Goal: Task Accomplishment & Management: Complete application form

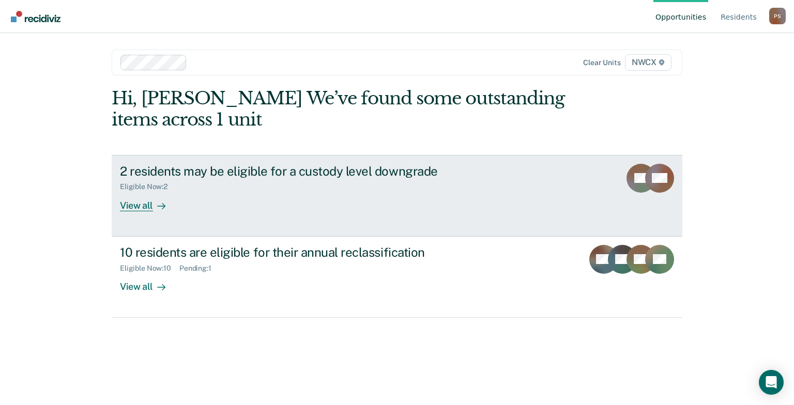
click at [145, 207] on div "View all" at bounding box center [149, 201] width 58 height 20
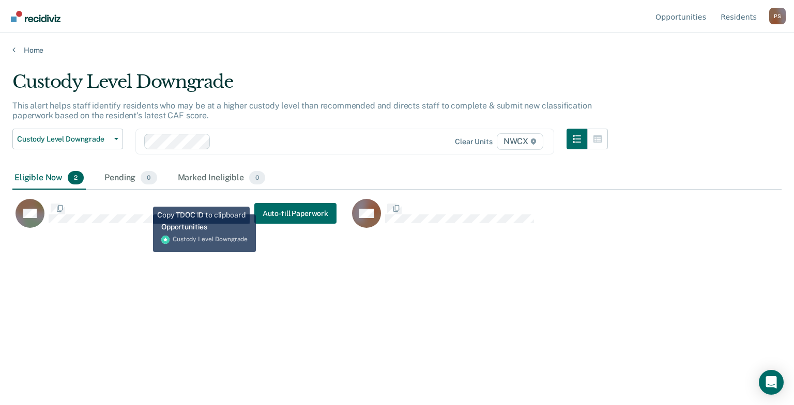
scroll to position [248, 761]
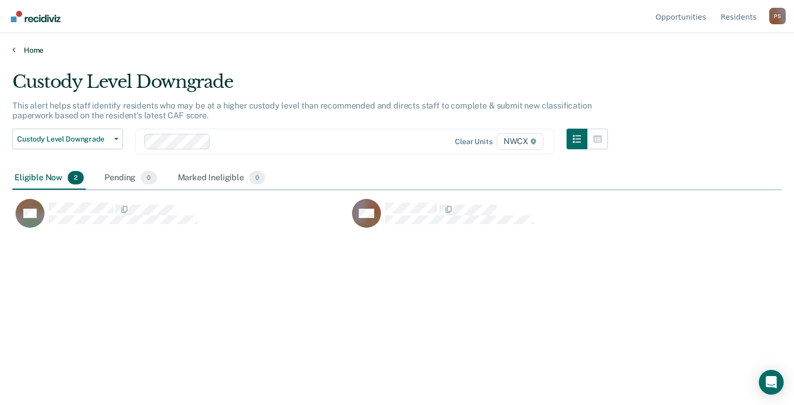
click at [17, 48] on link "Home" at bounding box center [396, 49] width 769 height 9
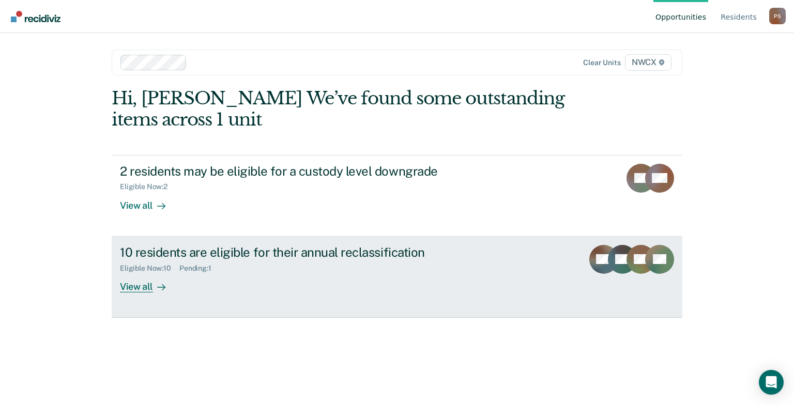
click at [141, 286] on div "View all" at bounding box center [149, 282] width 58 height 20
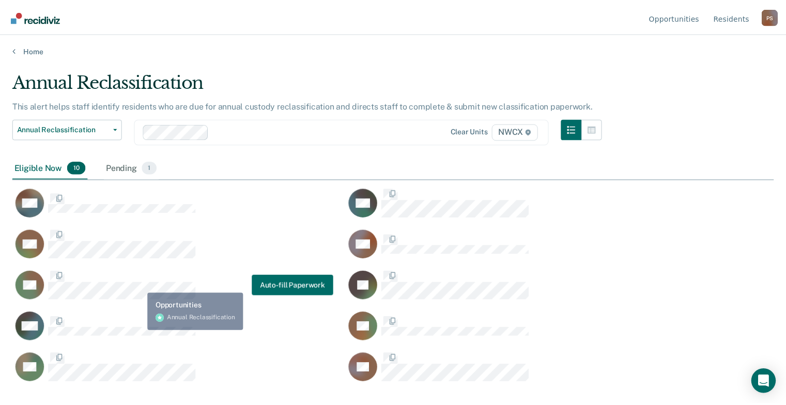
scroll to position [248, 761]
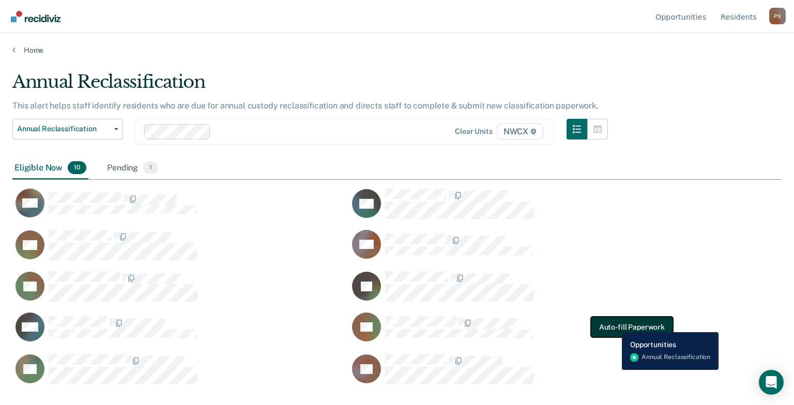
click at [614, 325] on button "Auto-fill Paperwork" at bounding box center [632, 327] width 82 height 21
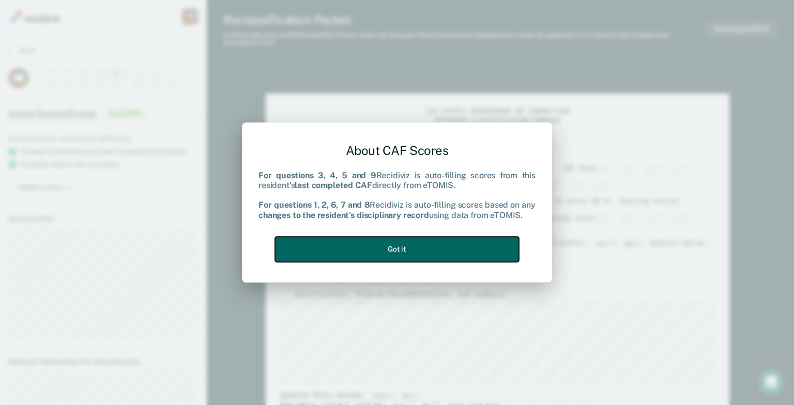
click at [390, 251] on button "Got it" at bounding box center [397, 249] width 244 height 25
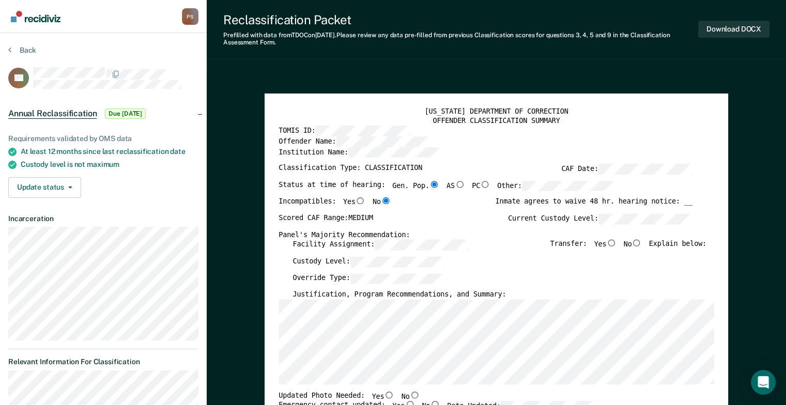
click at [640, 243] on input "No" at bounding box center [637, 242] width 10 height 7
type textarea "x"
radio input "true"
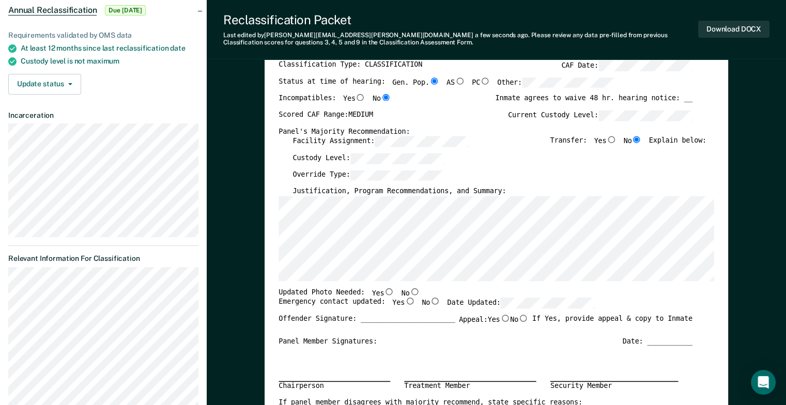
click at [384, 289] on input "Yes" at bounding box center [389, 291] width 10 height 7
type textarea "x"
radio input "true"
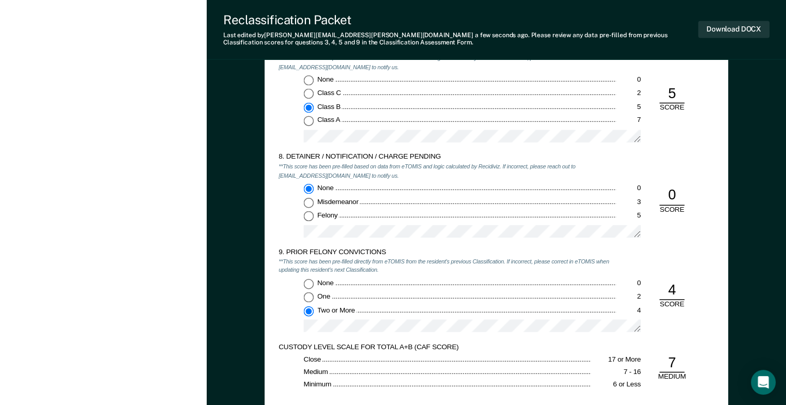
scroll to position [1551, 0]
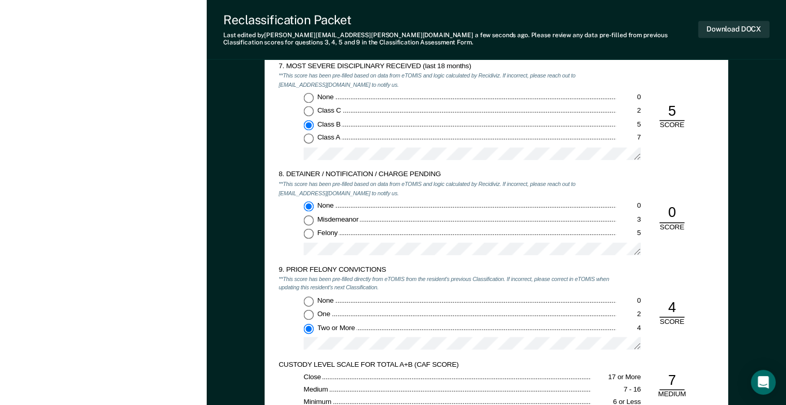
click at [651, 160] on div "7. MOST SEVERE DISCIPLINARY RECEIVED (last 18 months) **This score has been pre…" at bounding box center [497, 116] width 436 height 109
drag, startPoint x: 651, startPoint y: 160, endPoint x: 93, endPoint y: 128, distance: 559.1
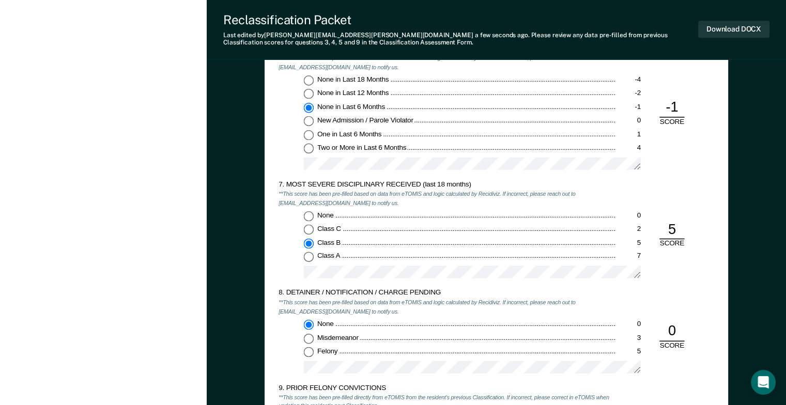
scroll to position [1396, 0]
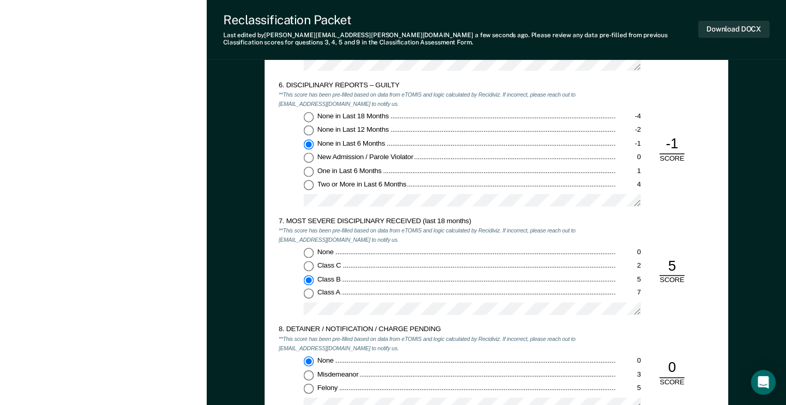
click at [306, 128] on input "None in Last 12 Months -2" at bounding box center [309, 130] width 10 height 10
type textarea "x"
radio input "true"
radio input "false"
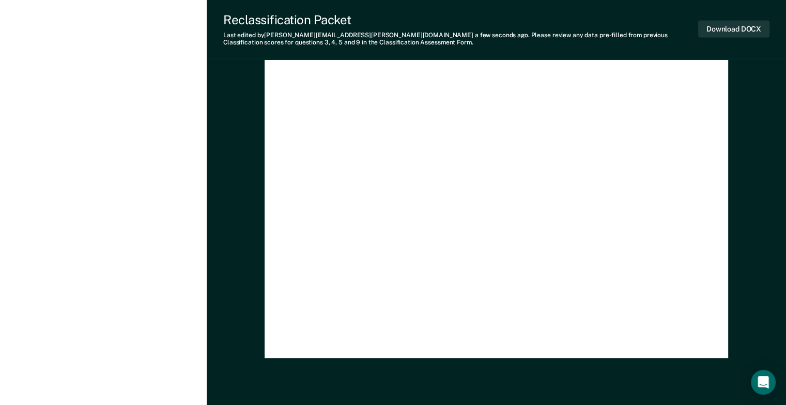
scroll to position [2268, 0]
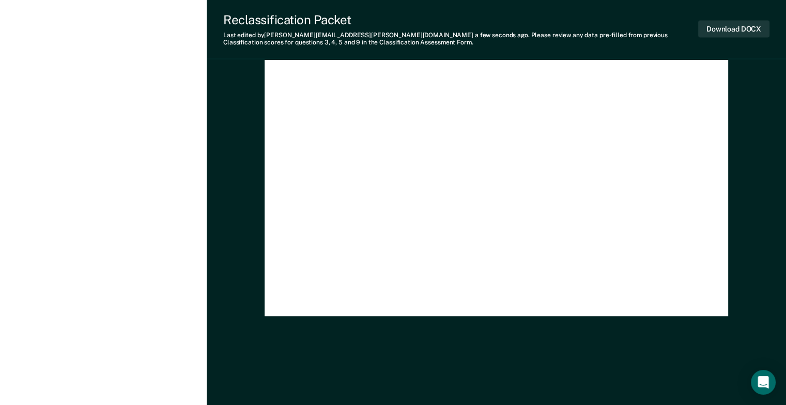
click at [310, 146] on div "TENNESSEE DEPARTMENT OF CORRECTION CLASSIFICATION HEARING NOTICE TOMIS ID: 0064…" at bounding box center [497, 15] width 436 height 576
click at [537, 190] on div "TENNESSEE DEPARTMENT OF CORRECTION CLASSIFICATION HEARING NOTICE TOMIS ID: 0064…" at bounding box center [497, 15] width 436 height 576
click at [238, 42] on div "Last edited by Patti.J.Shumate@tn.gov a few seconds ago . Please review any dat…" at bounding box center [460, 39] width 475 height 15
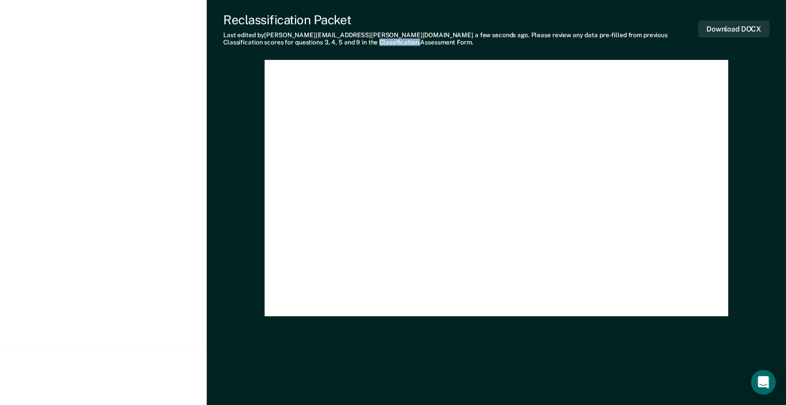
click at [238, 42] on div "Last edited by Patti.J.Shumate@tn.gov a few seconds ago . Please review any dat…" at bounding box center [460, 39] width 475 height 15
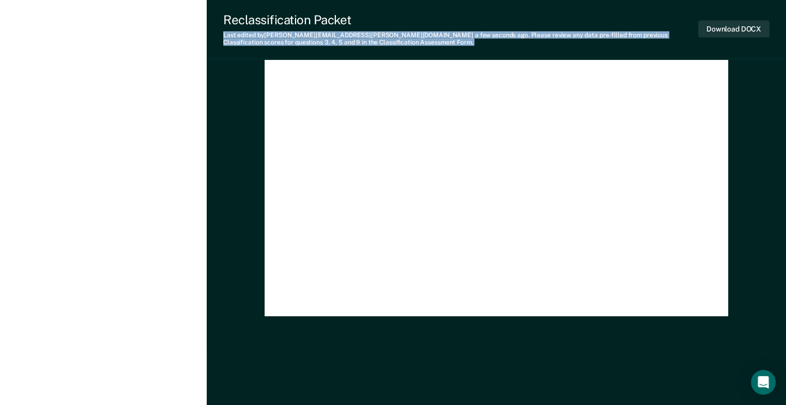
click at [238, 42] on div "Last edited by Patti.J.Shumate@tn.gov a few seconds ago . Please review any dat…" at bounding box center [460, 39] width 475 height 15
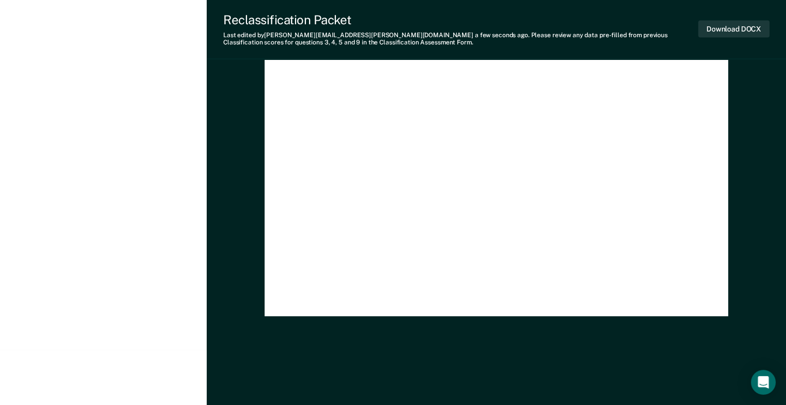
drag, startPoint x: 522, startPoint y: 229, endPoint x: 531, endPoint y: 210, distance: 20.8
click at [522, 228] on div "TENNESSEE DEPARTMENT OF CORRECTION CLASSIFICATION HEARING NOTICE TOMIS ID: 0064…" at bounding box center [497, 15] width 436 height 576
click at [736, 32] on button "Download DOCX" at bounding box center [733, 29] width 71 height 17
type textarea "x"
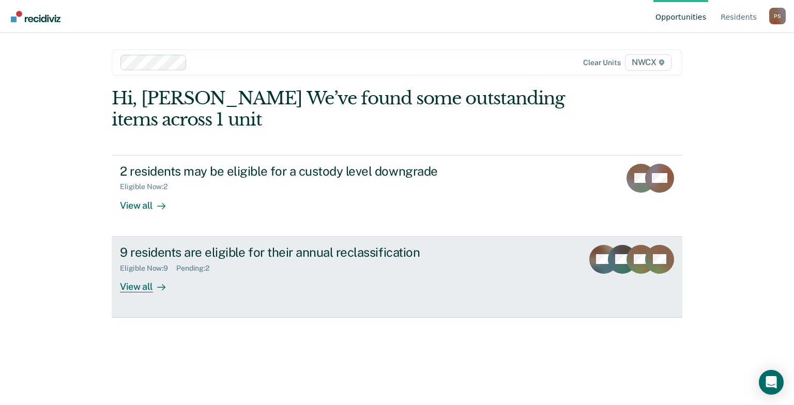
click at [144, 287] on div "View all" at bounding box center [149, 282] width 58 height 20
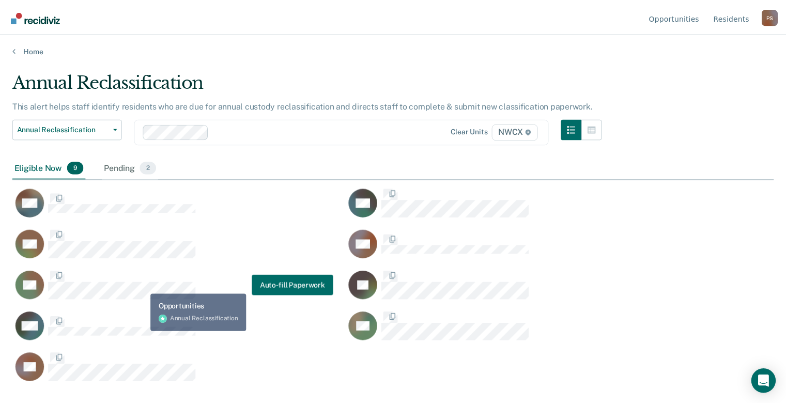
scroll to position [248, 761]
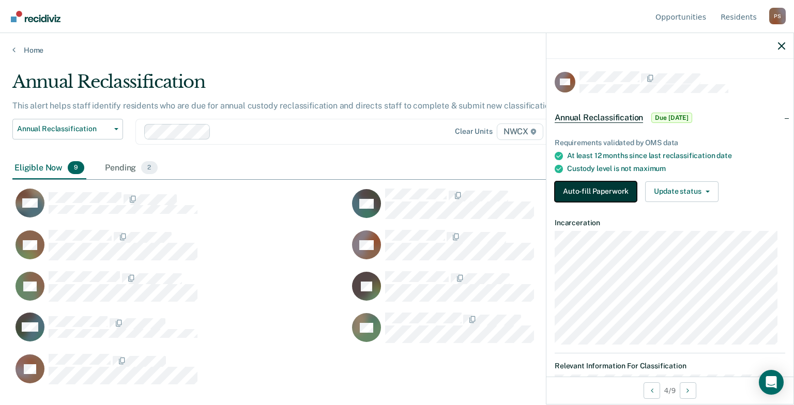
click at [595, 189] on button "Auto-fill Paperwork" at bounding box center [596, 191] width 82 height 21
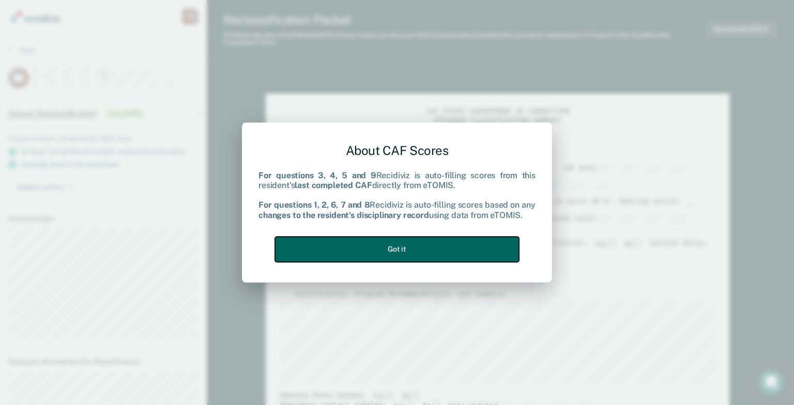
click at [458, 252] on button "Got it" at bounding box center [397, 249] width 244 height 25
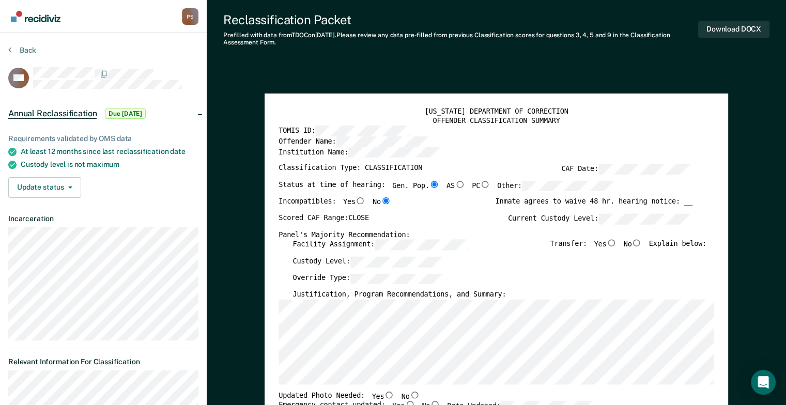
click at [642, 243] on input "No" at bounding box center [637, 242] width 10 height 7
type textarea "x"
radio input "true"
type textarea "x"
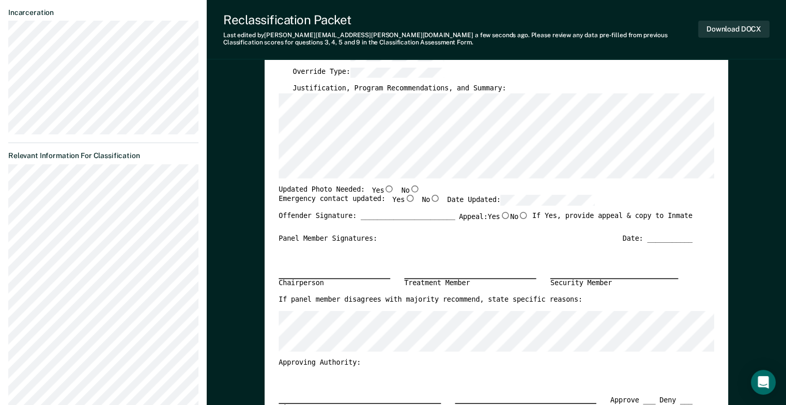
scroll to position [52, 0]
